Goal: Navigation & Orientation: Understand site structure

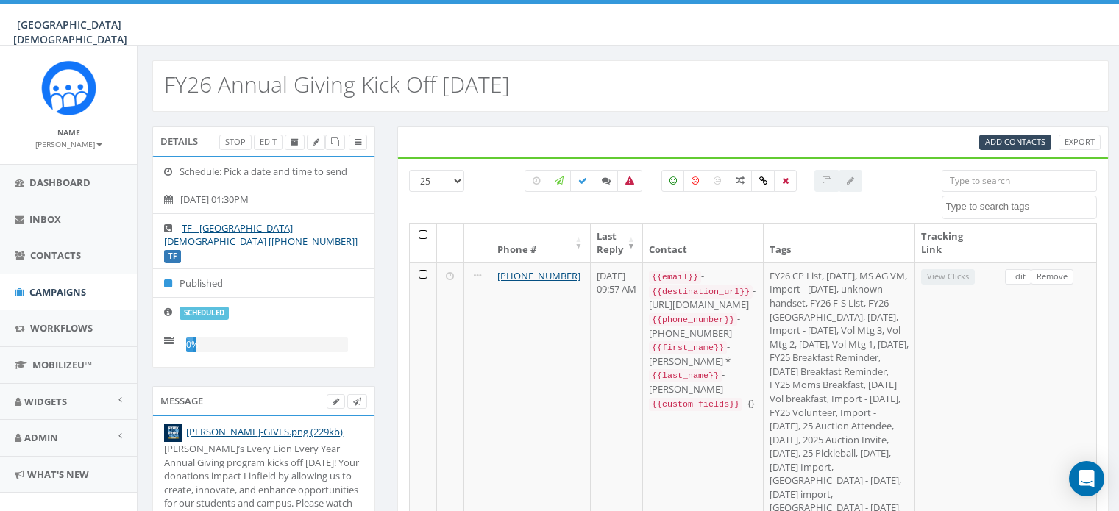
select select
click at [55, 437] on span "Admin" at bounding box center [41, 437] width 34 height 13
click at [58, 466] on link "Account" at bounding box center [68, 471] width 137 height 29
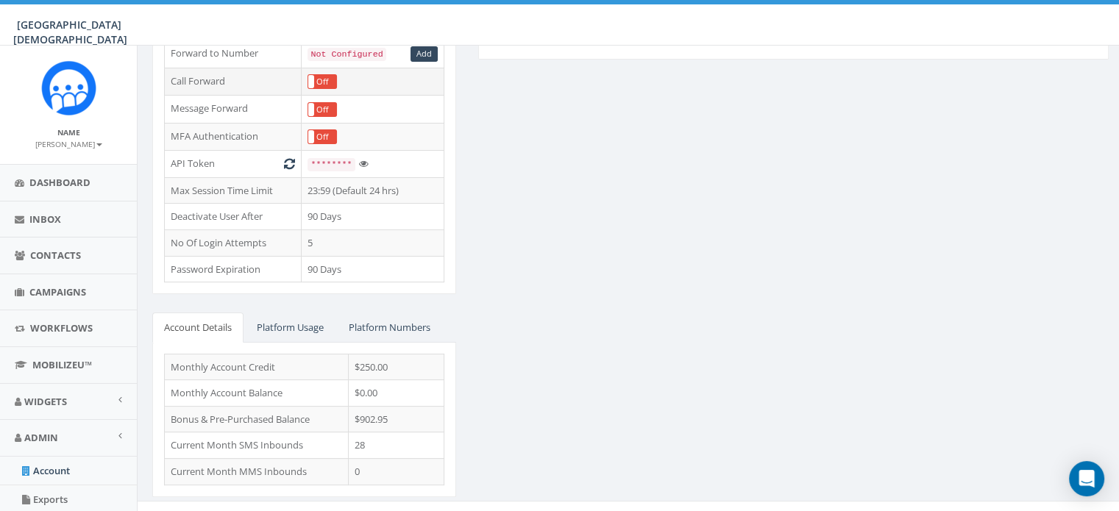
scroll to position [358, 0]
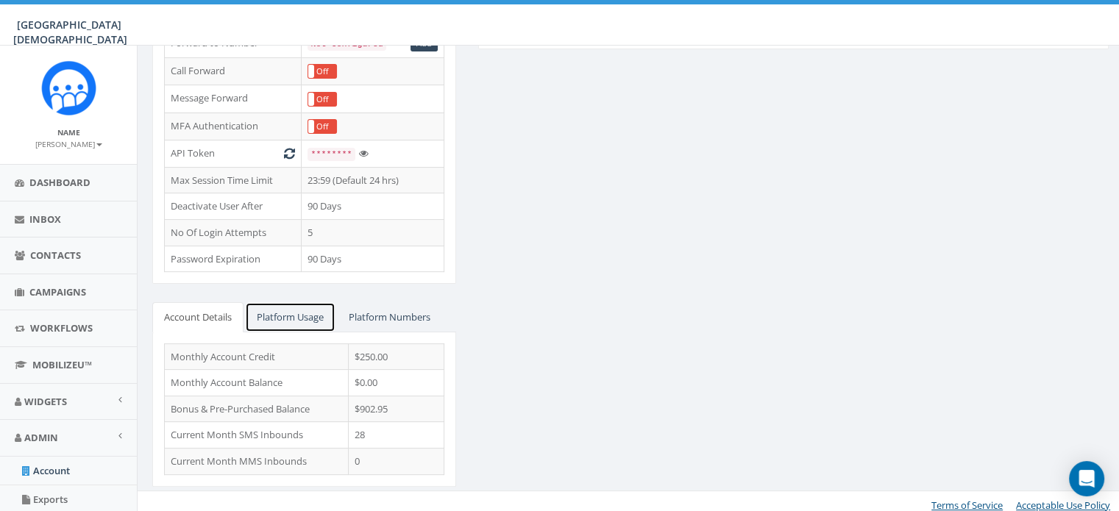
click at [320, 320] on link "Platform Usage" at bounding box center [290, 317] width 91 height 30
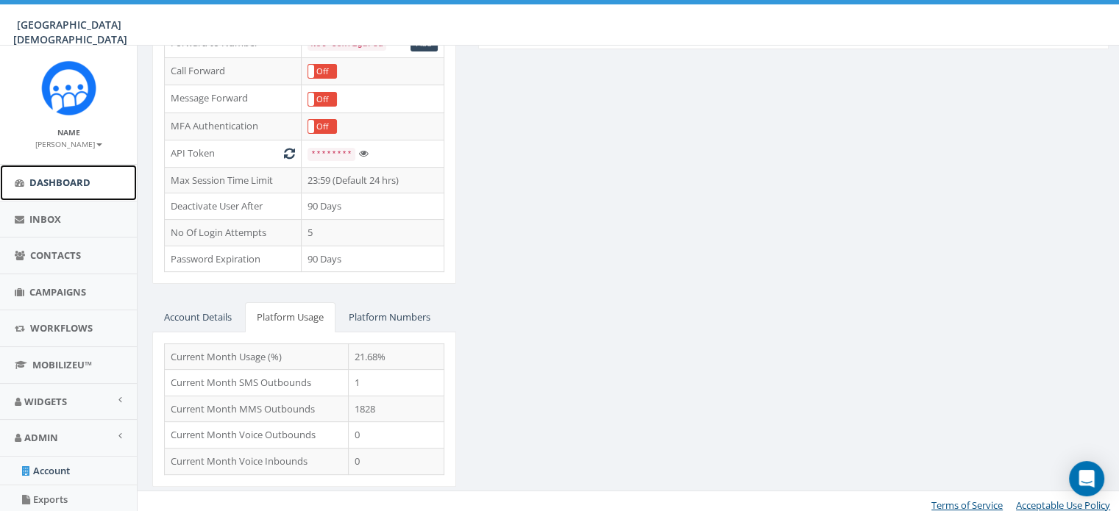
click at [46, 177] on span "Dashboard" at bounding box center [59, 182] width 61 height 13
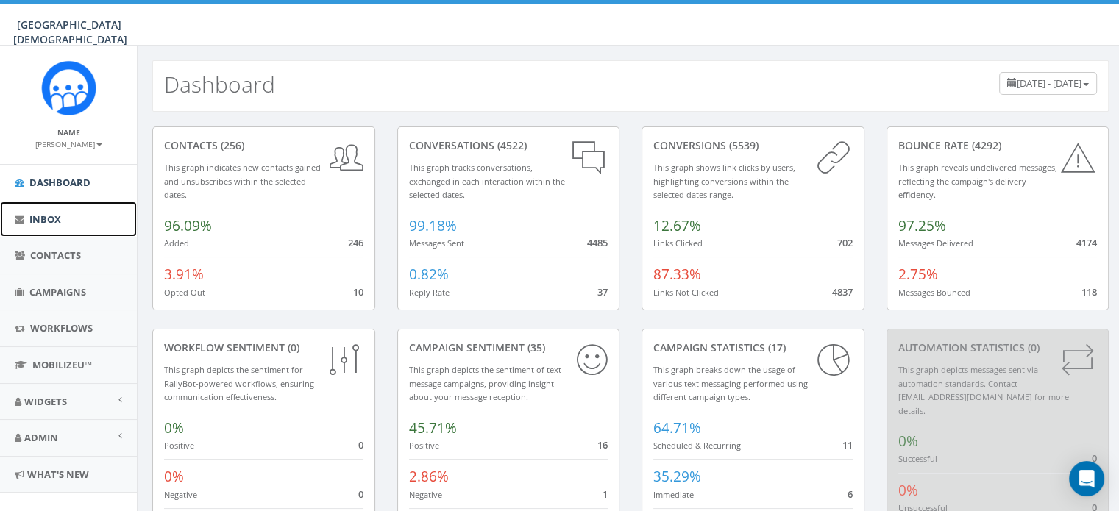
click at [45, 217] on span "Inbox" at bounding box center [45, 219] width 32 height 13
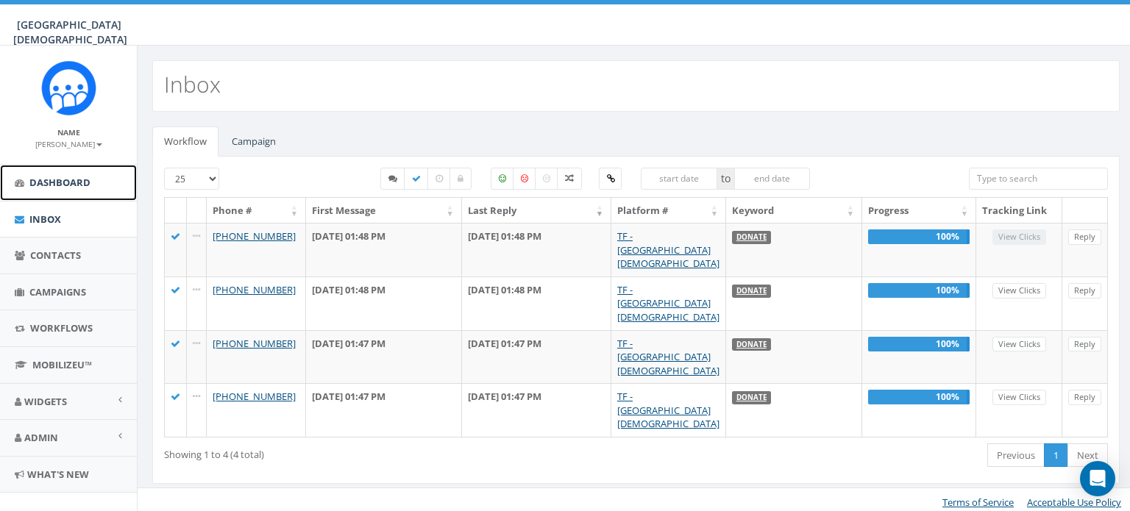
click at [54, 185] on span "Dashboard" at bounding box center [59, 182] width 61 height 13
